Goal: Navigation & Orientation: Find specific page/section

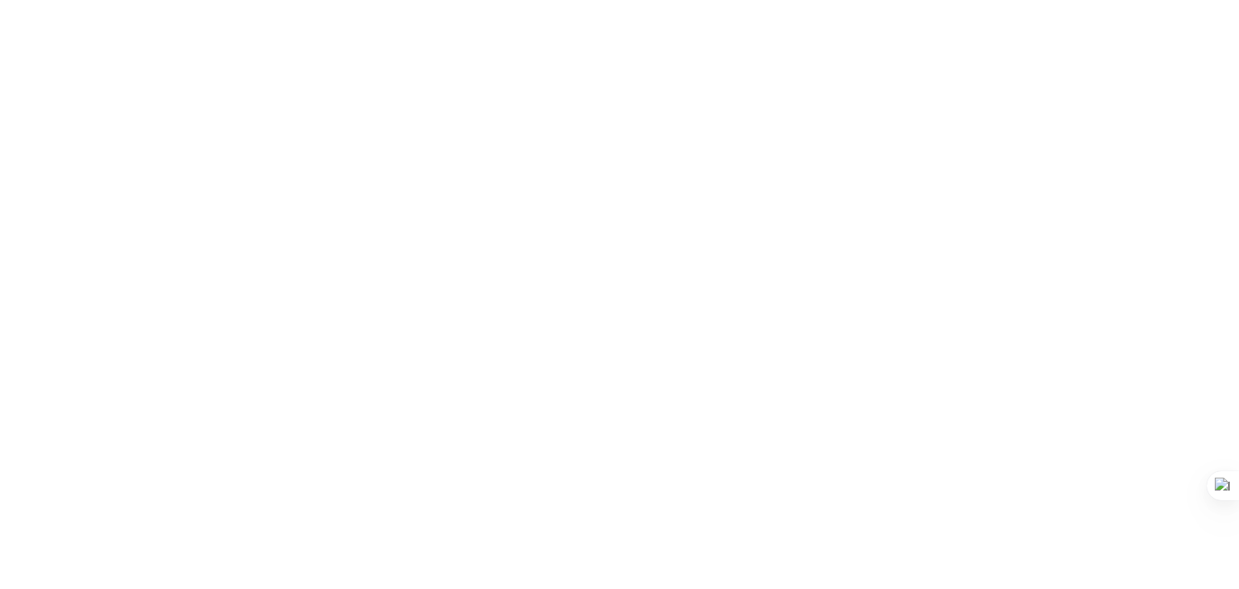
drag, startPoint x: 1238, startPoint y: 211, endPoint x: 1234, endPoint y: 17, distance: 193.6
